Goal: Browse casually

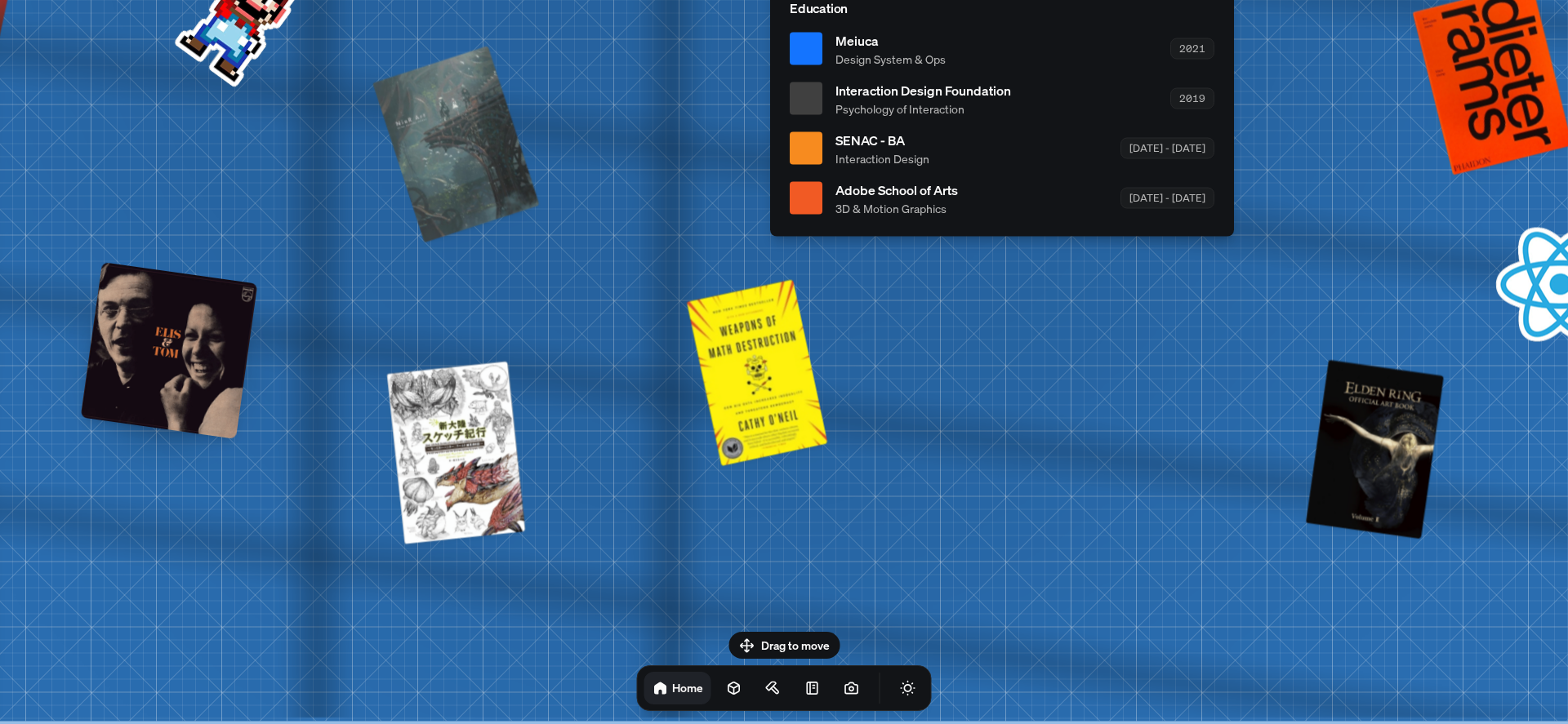
drag, startPoint x: 265, startPoint y: 412, endPoint x: 658, endPoint y: 448, distance: 394.6
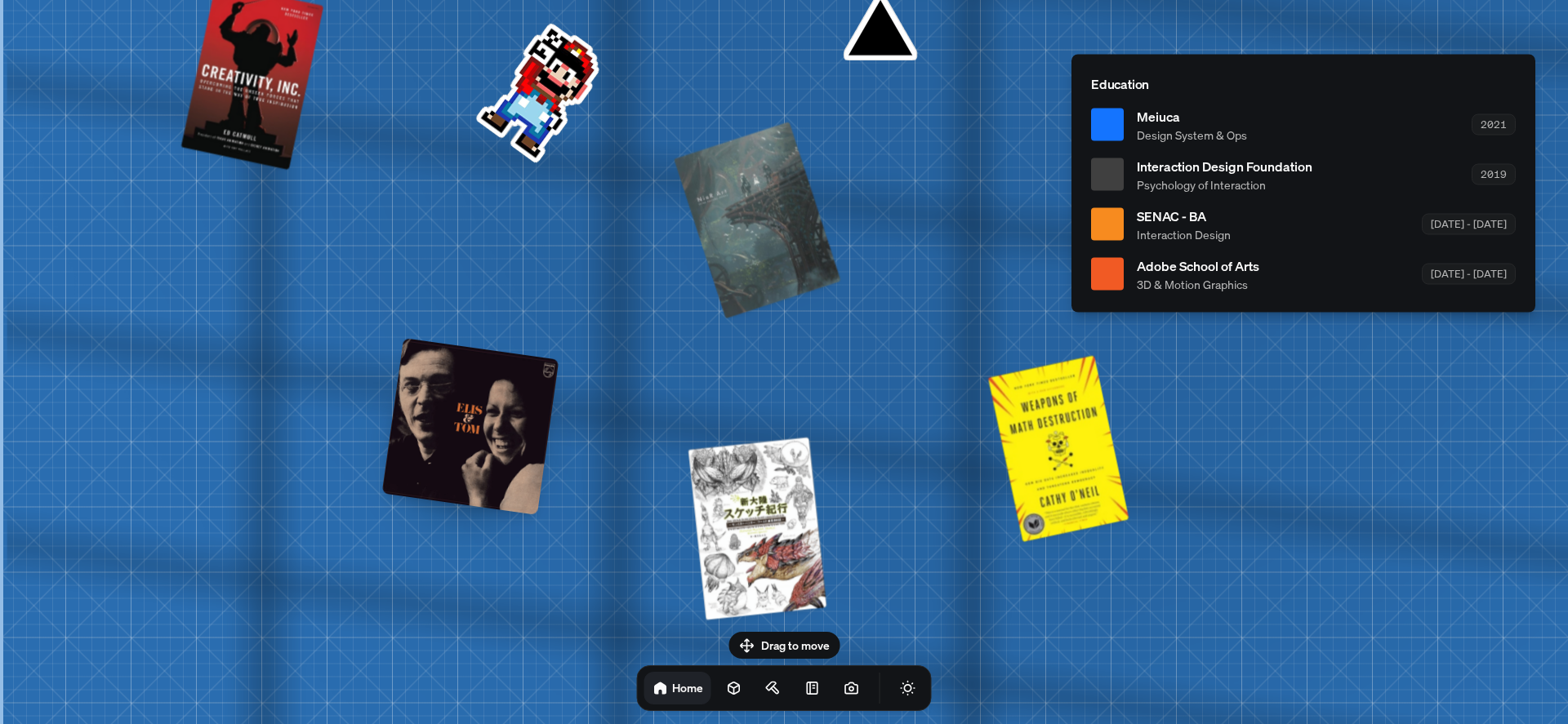
drag, startPoint x: 278, startPoint y: 382, endPoint x: 889, endPoint y: 376, distance: 611.0
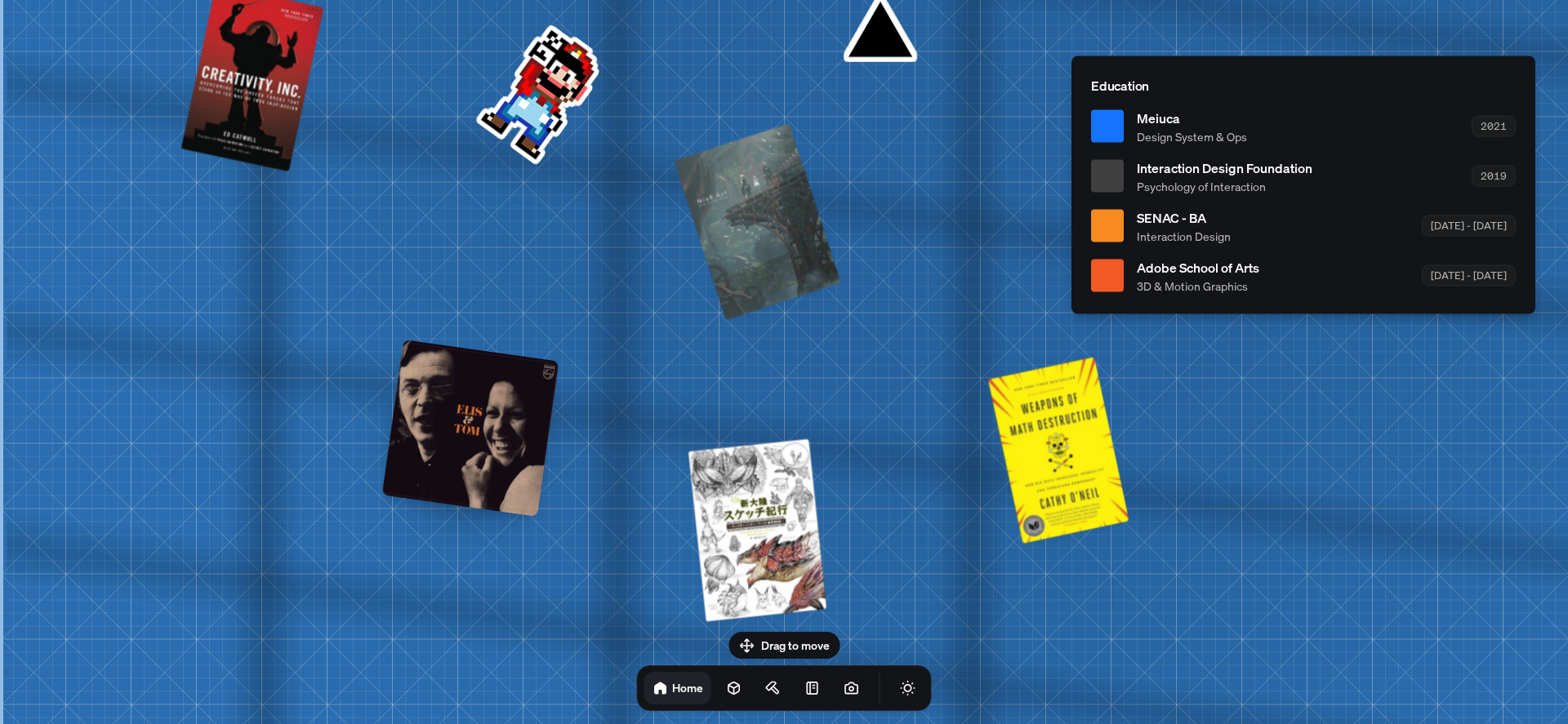
drag, startPoint x: 825, startPoint y: 271, endPoint x: 788, endPoint y: 759, distance: 489.4
click at [788, 0] on html "[PERSON_NAME] [PERSON_NAME] Design Engineer Welcome to my space on the internet…" at bounding box center [784, 0] width 1568 height 0
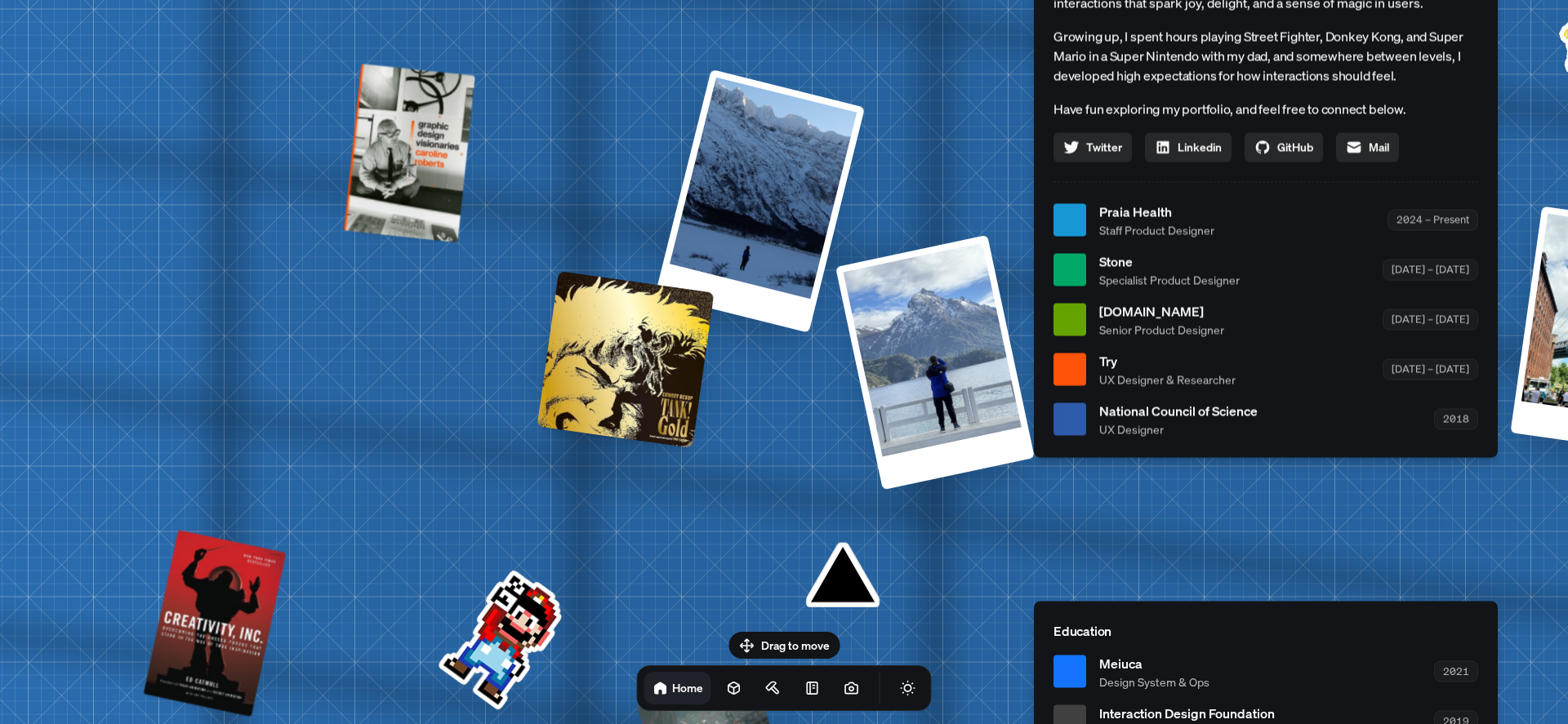
drag, startPoint x: 792, startPoint y: 315, endPoint x: 784, endPoint y: 641, distance: 326.1
click at [772, 0] on body "[PERSON_NAME] [PERSON_NAME] Design Engineer Welcome to my space on the internet…" at bounding box center [784, 0] width 1568 height 0
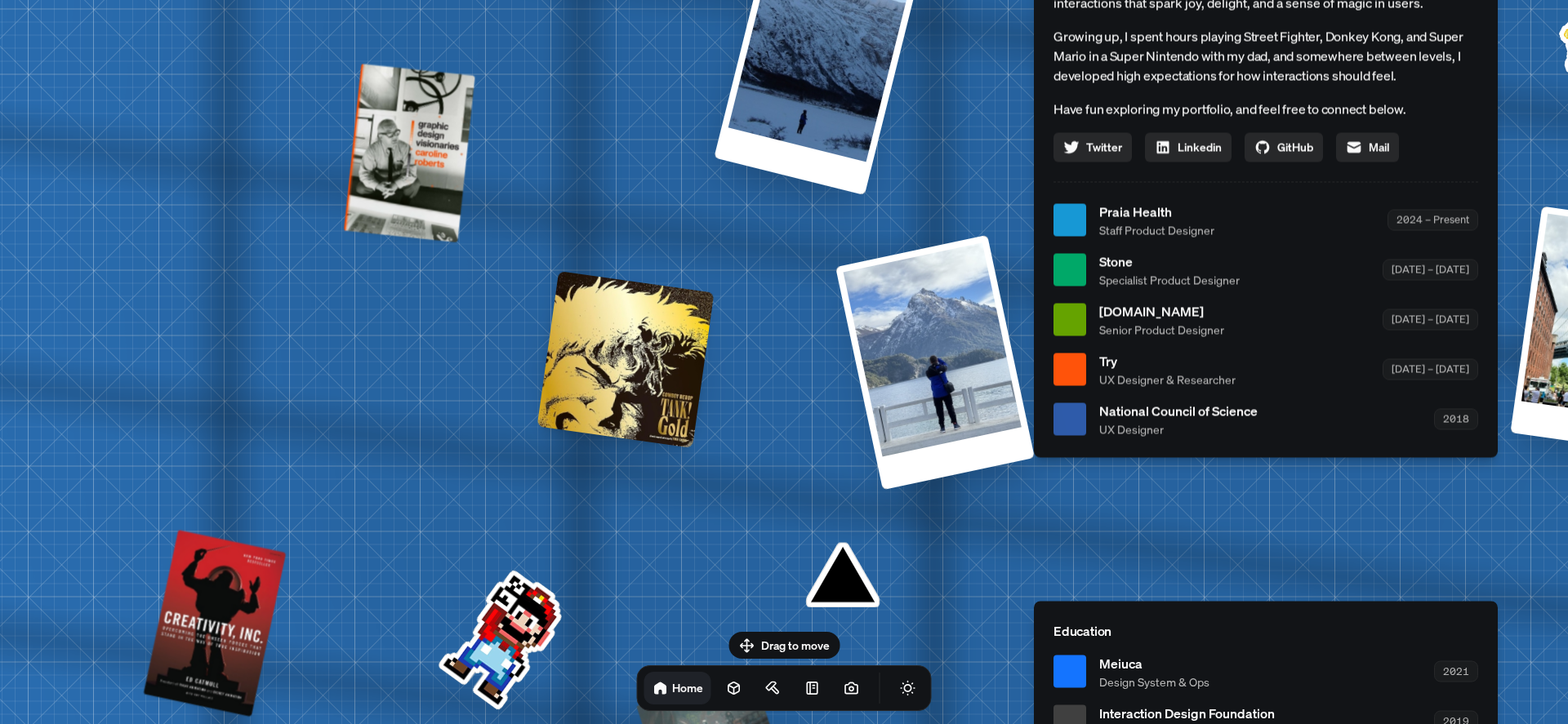
drag, startPoint x: 69, startPoint y: 131, endPoint x: 0, endPoint y: 118, distance: 70.2
click at [47, 126] on div "[PERSON_NAME] [PERSON_NAME] Design Engineer Welcome to my space on the internet…" at bounding box center [1269, 220] width 2444 height 2139
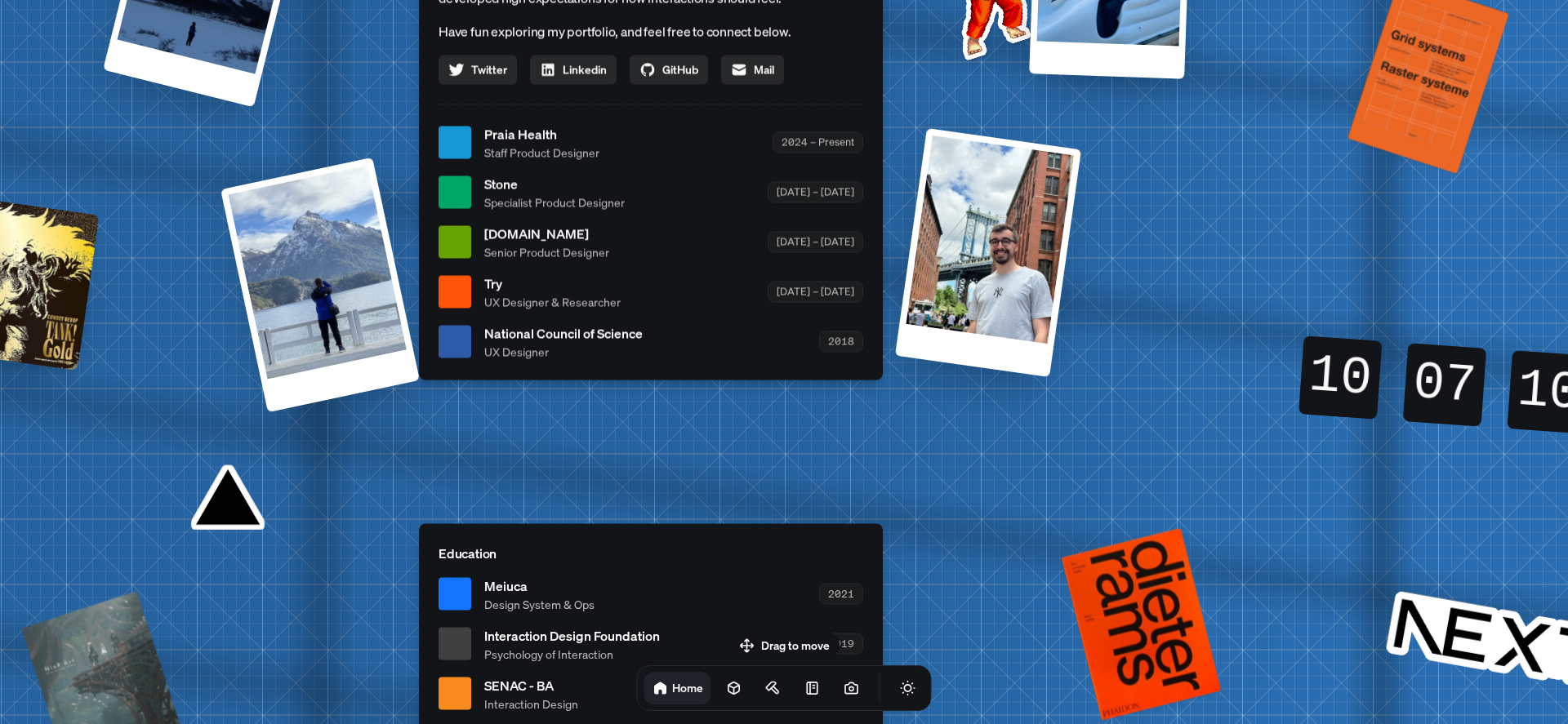
drag, startPoint x: 932, startPoint y: 242, endPoint x: 553, endPoint y: 305, distance: 384.2
click at [895, 305] on div at bounding box center [988, 252] width 186 height 249
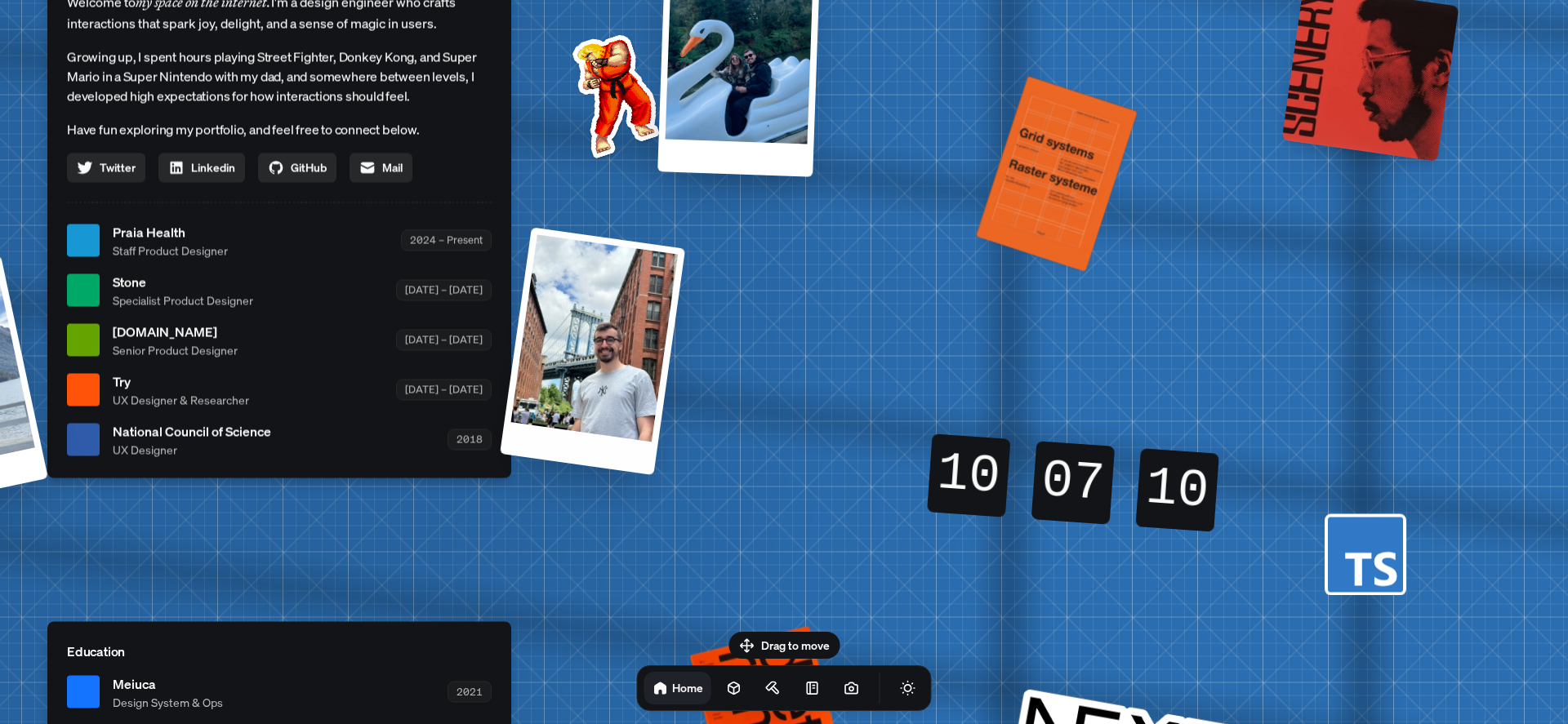
drag, startPoint x: 1105, startPoint y: 296, endPoint x: 525, endPoint y: 482, distance: 609.1
click at [531, 470] on div "[PERSON_NAME] [PERSON_NAME] Design Engineer Welcome to my space on the internet…" at bounding box center [283, 241] width 2444 height 2139
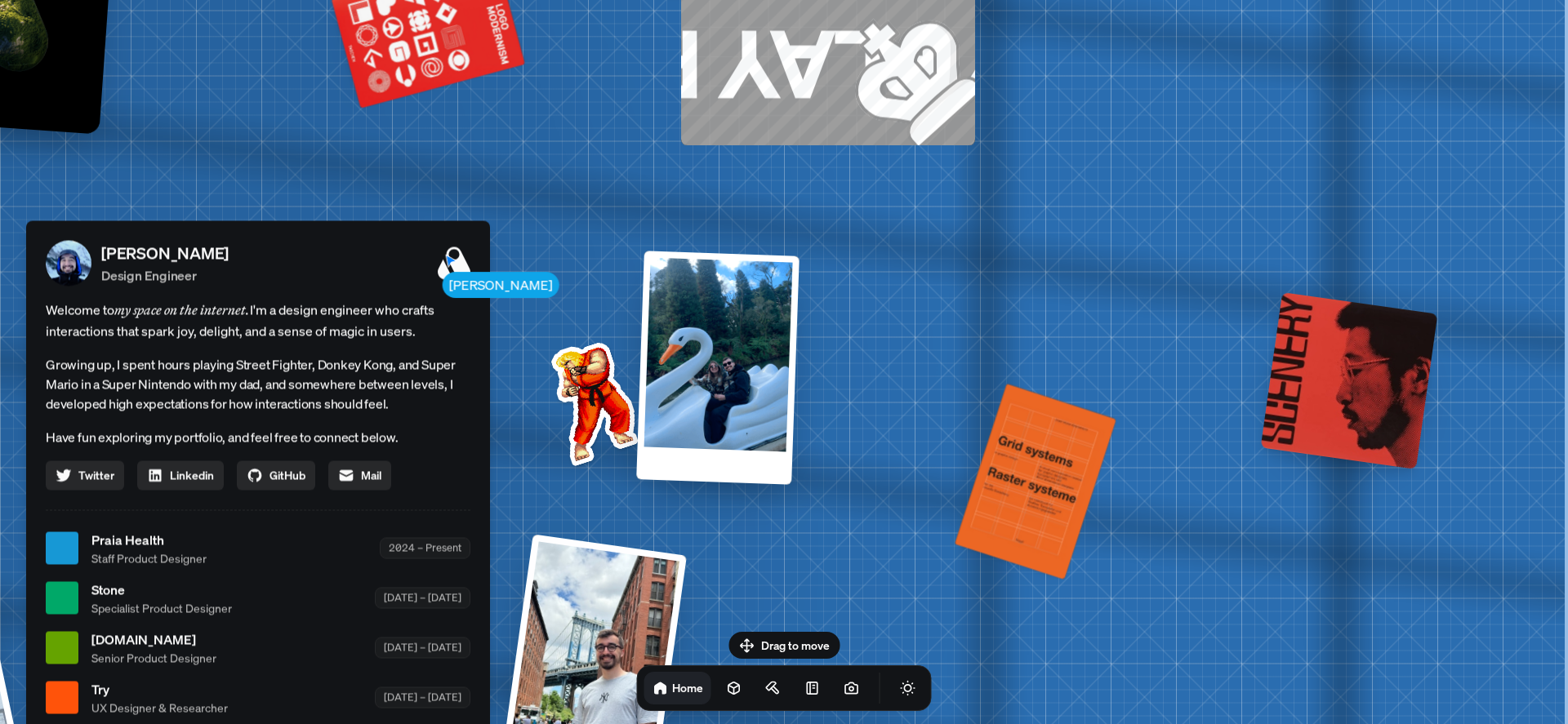
drag, startPoint x: 782, startPoint y: 371, endPoint x: 680, endPoint y: 753, distance: 395.4
click at [680, 0] on html "[PERSON_NAME] [PERSON_NAME] Design Engineer Welcome to my space on the internet…" at bounding box center [784, 0] width 1568 height 0
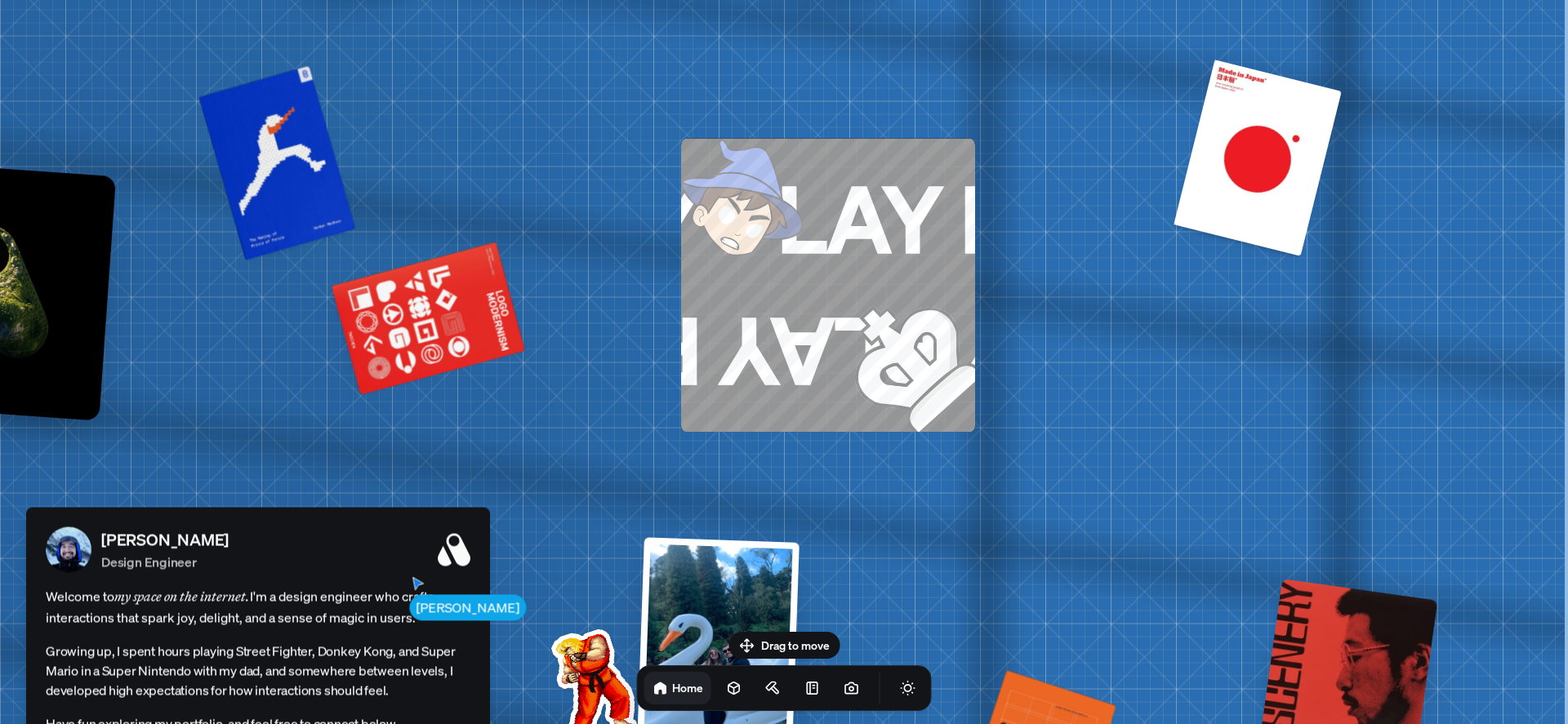
drag, startPoint x: 995, startPoint y: 314, endPoint x: 829, endPoint y: 759, distance: 475.0
click at [829, 0] on html "[PERSON_NAME] [PERSON_NAME] Design Engineer Welcome to my space on the internet…" at bounding box center [784, 0] width 1568 height 0
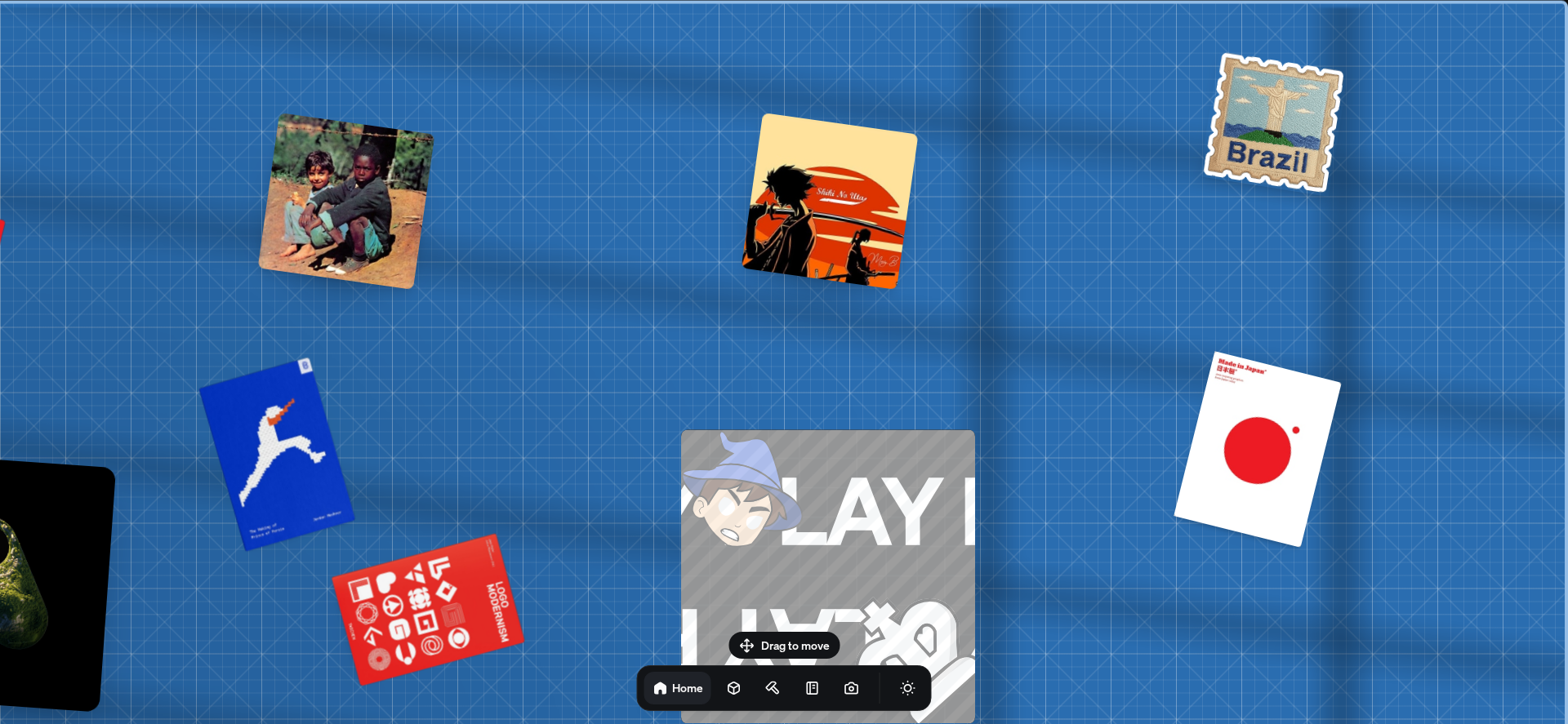
drag, startPoint x: 995, startPoint y: 383, endPoint x: 585, endPoint y: 675, distance: 503.4
drag, startPoint x: 591, startPoint y: 326, endPoint x: 840, endPoint y: 239, distance: 263.8
